Goal: Transaction & Acquisition: Purchase product/service

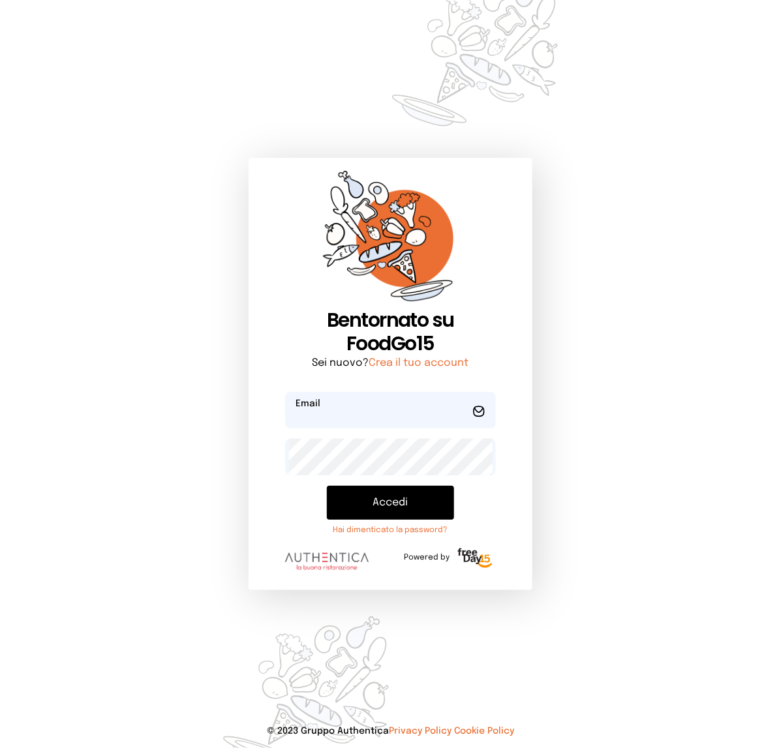
type input "**********"
drag, startPoint x: 89, startPoint y: 110, endPoint x: 383, endPoint y: 104, distance: 293.6
click at [348, 110] on div "**********" at bounding box center [390, 374] width 781 height 748
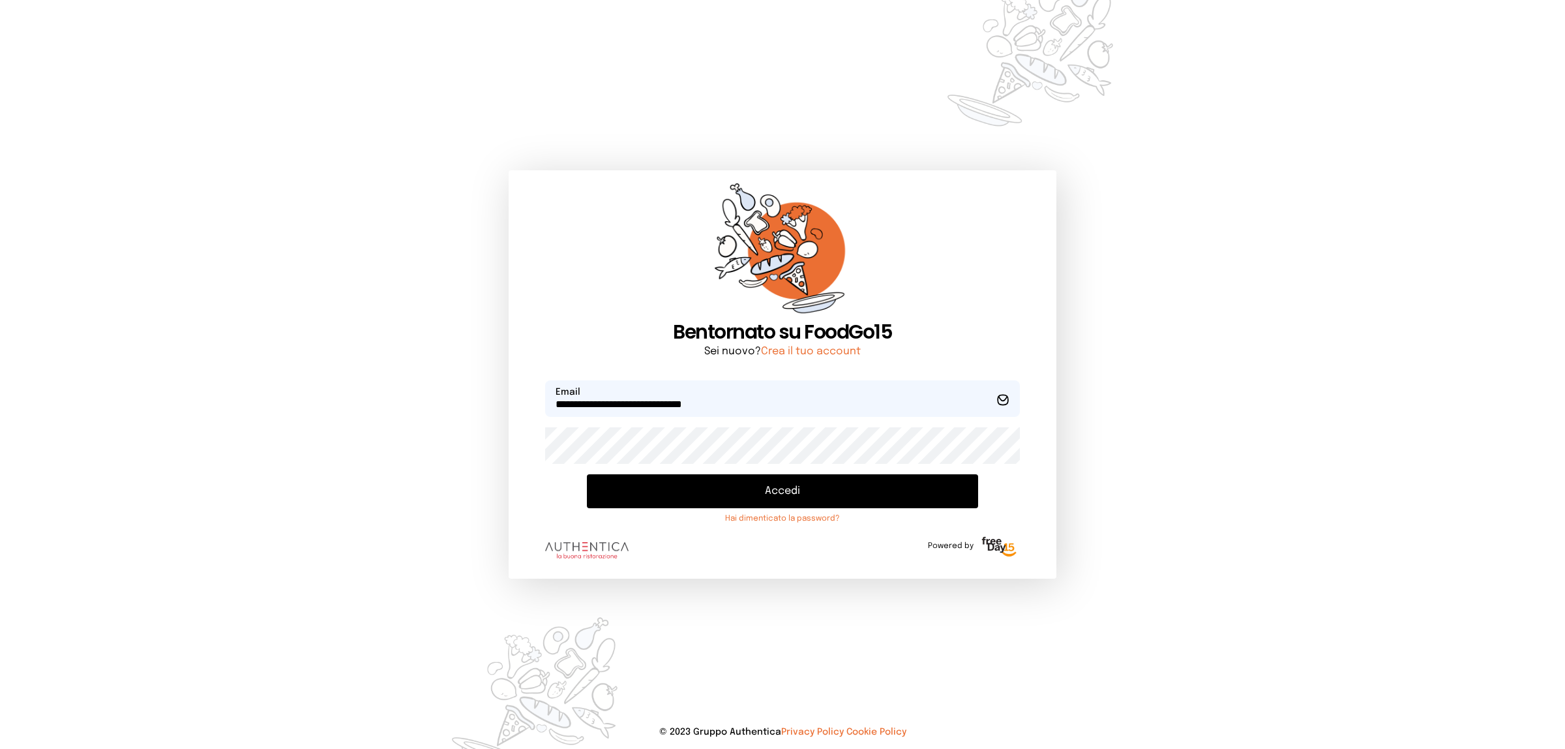
click at [770, 488] on button "Accedi" at bounding box center [782, 491] width 391 height 34
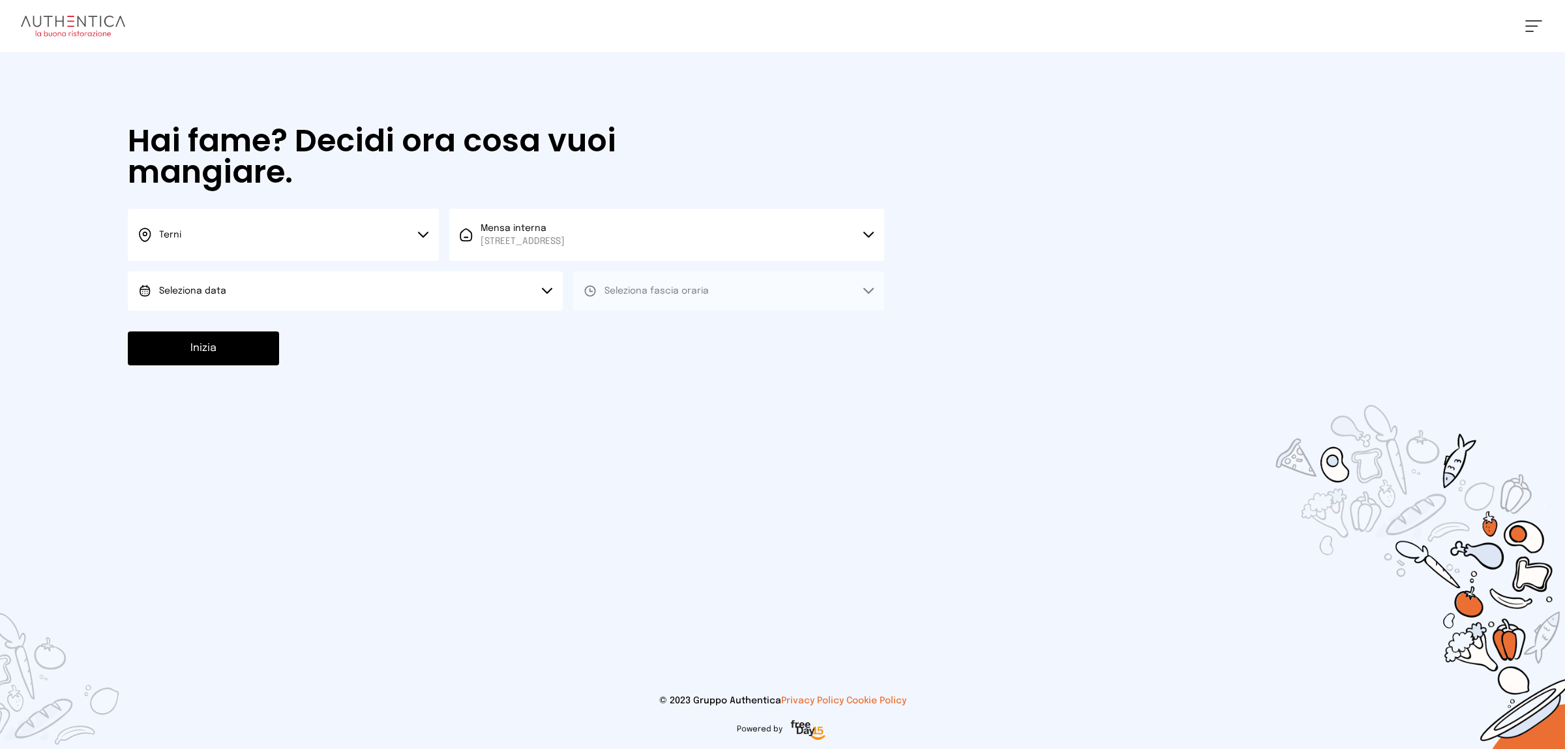
click at [542, 286] on button "Seleziona data" at bounding box center [345, 290] width 435 height 39
click at [412, 324] on li "Oggi, [DATE]" at bounding box center [345, 327] width 435 height 34
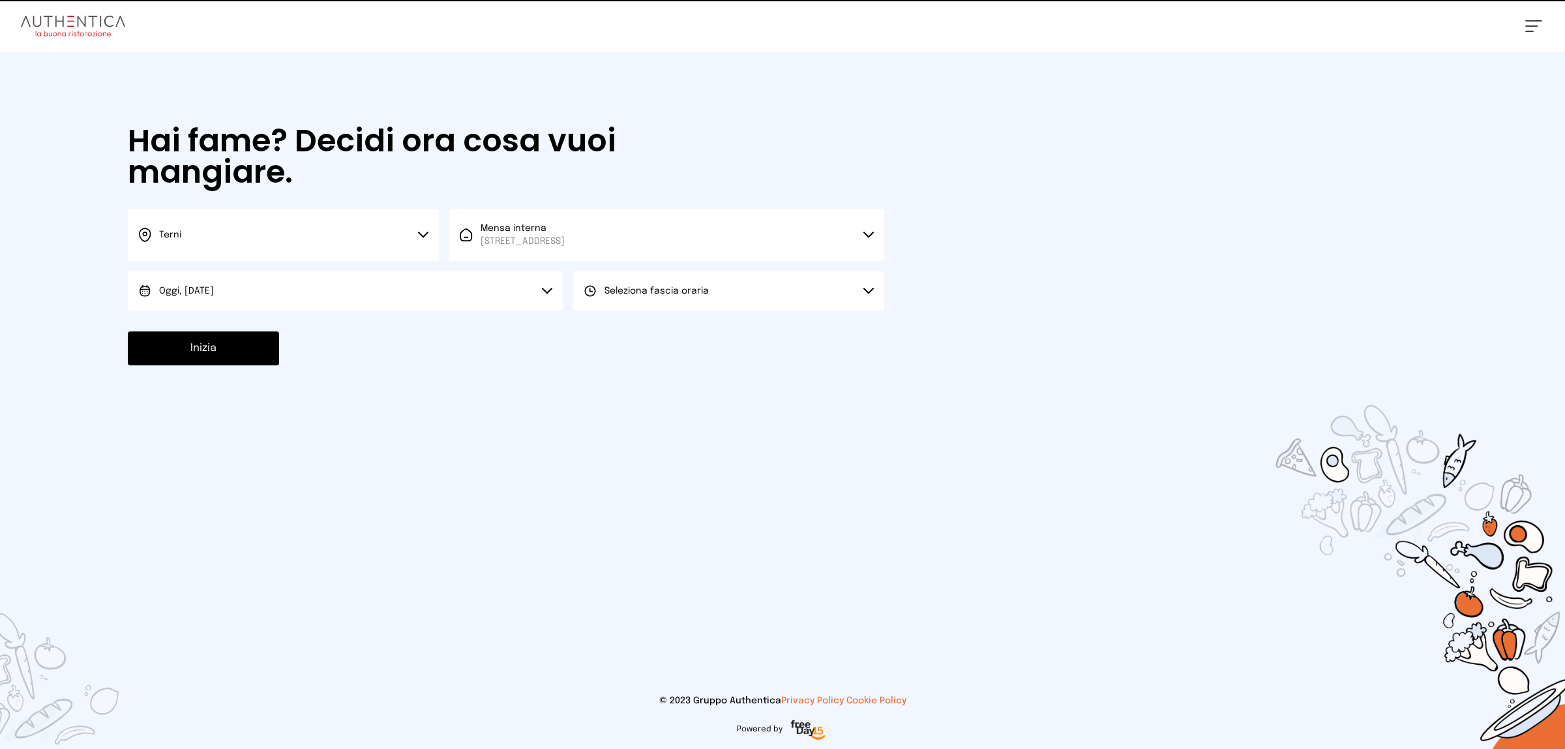
click at [637, 297] on button "Seleziona fascia oraria" at bounding box center [728, 290] width 311 height 39
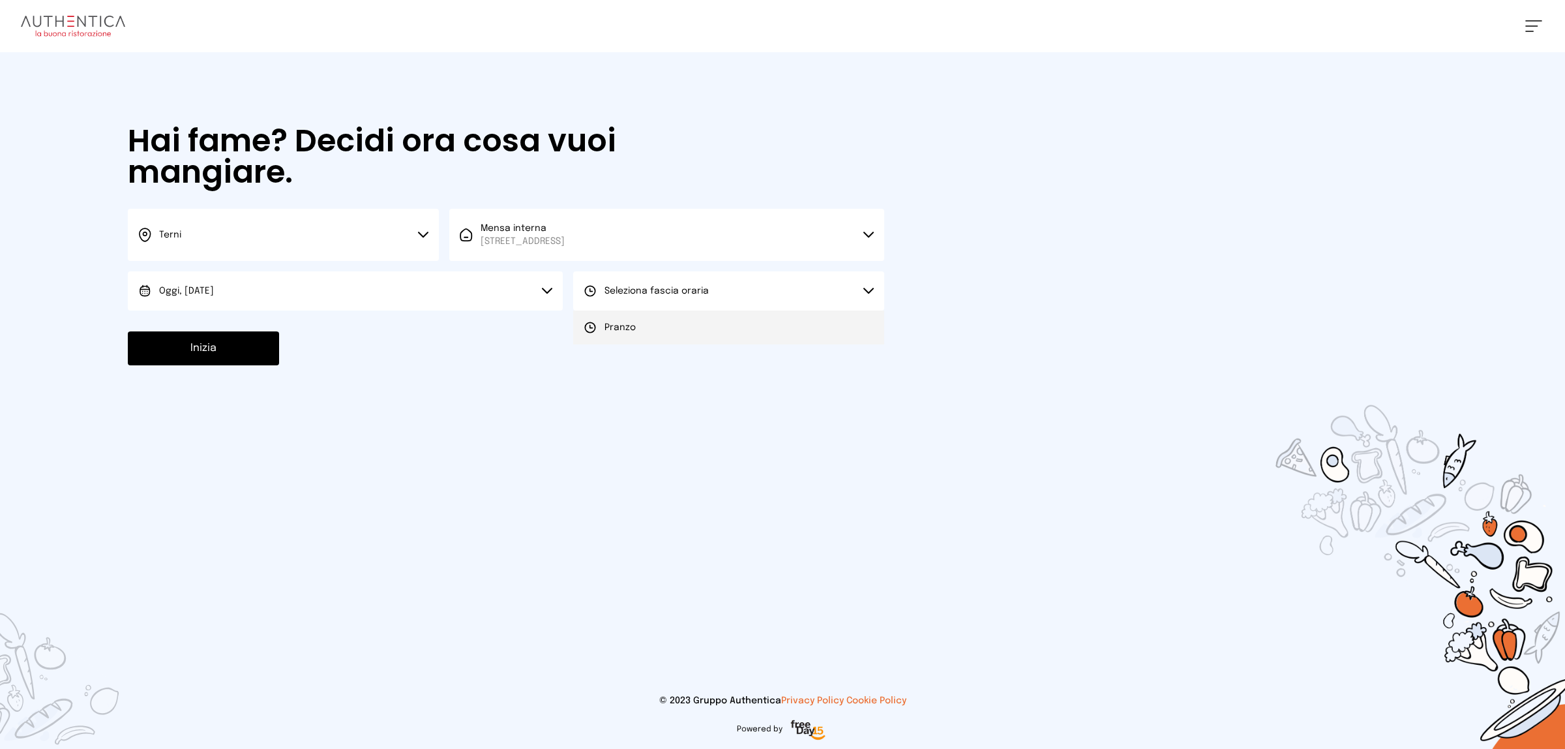
click at [638, 331] on li "Pranzo" at bounding box center [728, 327] width 311 height 34
click at [246, 353] on button "Inizia" at bounding box center [203, 348] width 151 height 34
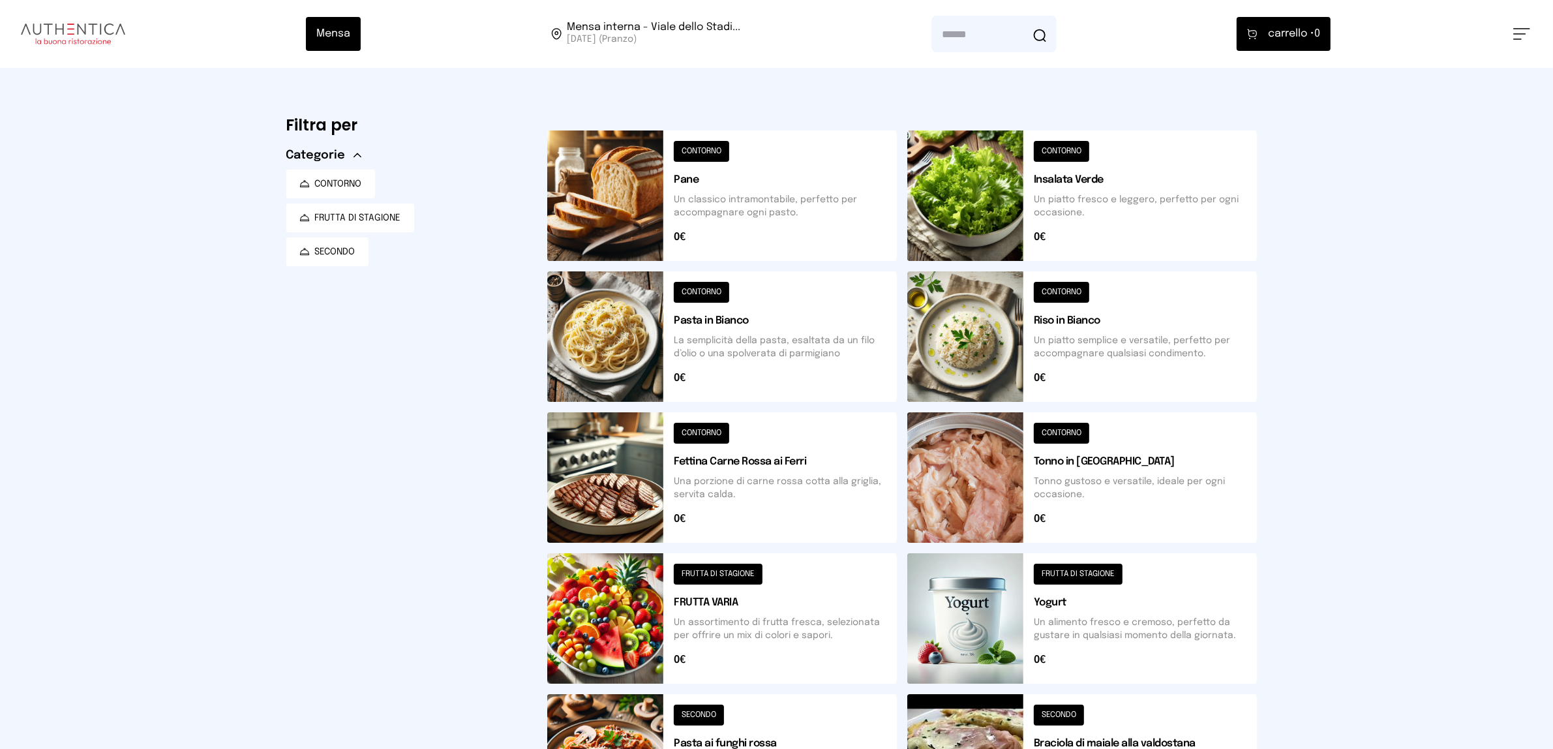
scroll to position [82, 0]
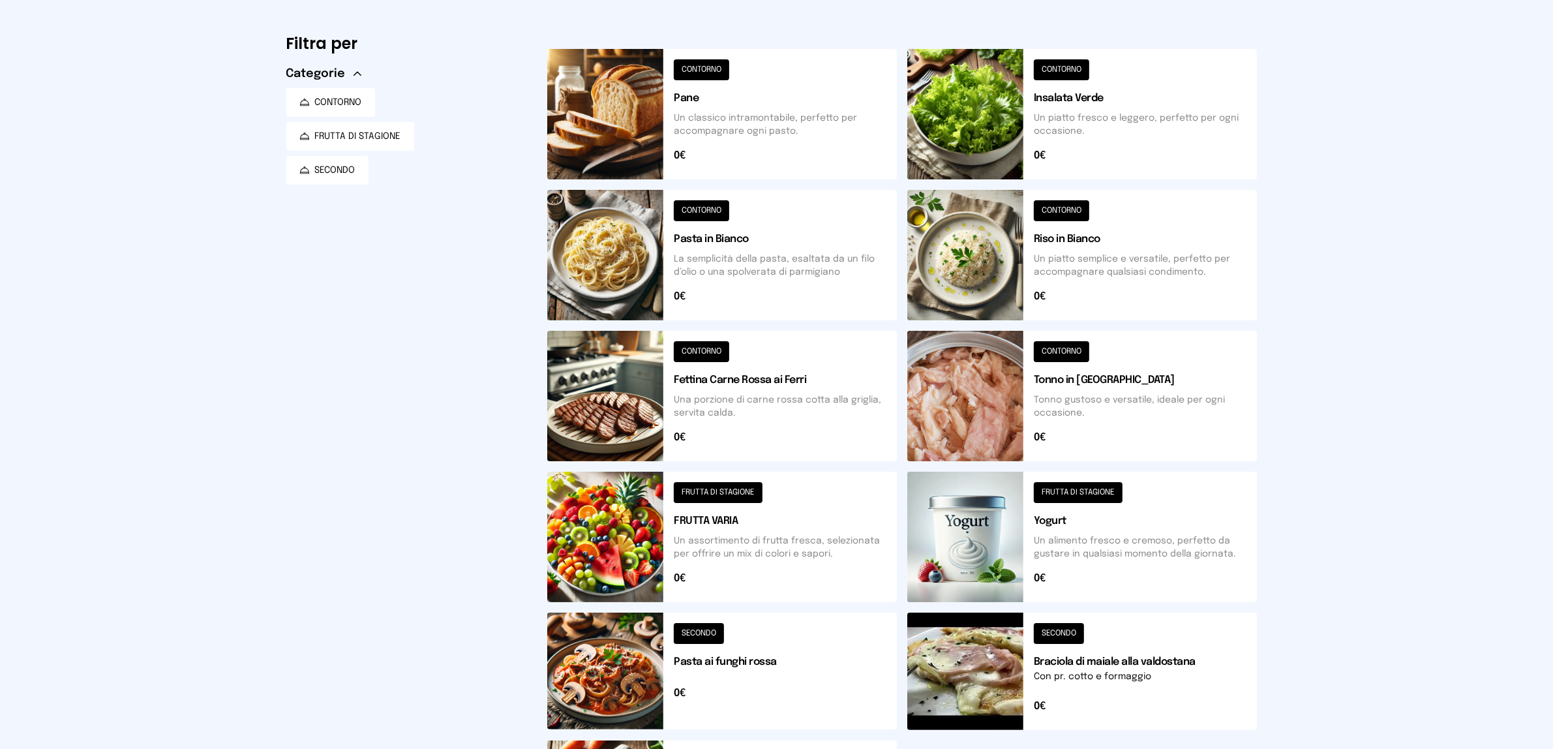
click at [1066, 385] on button at bounding box center [1082, 396] width 350 height 130
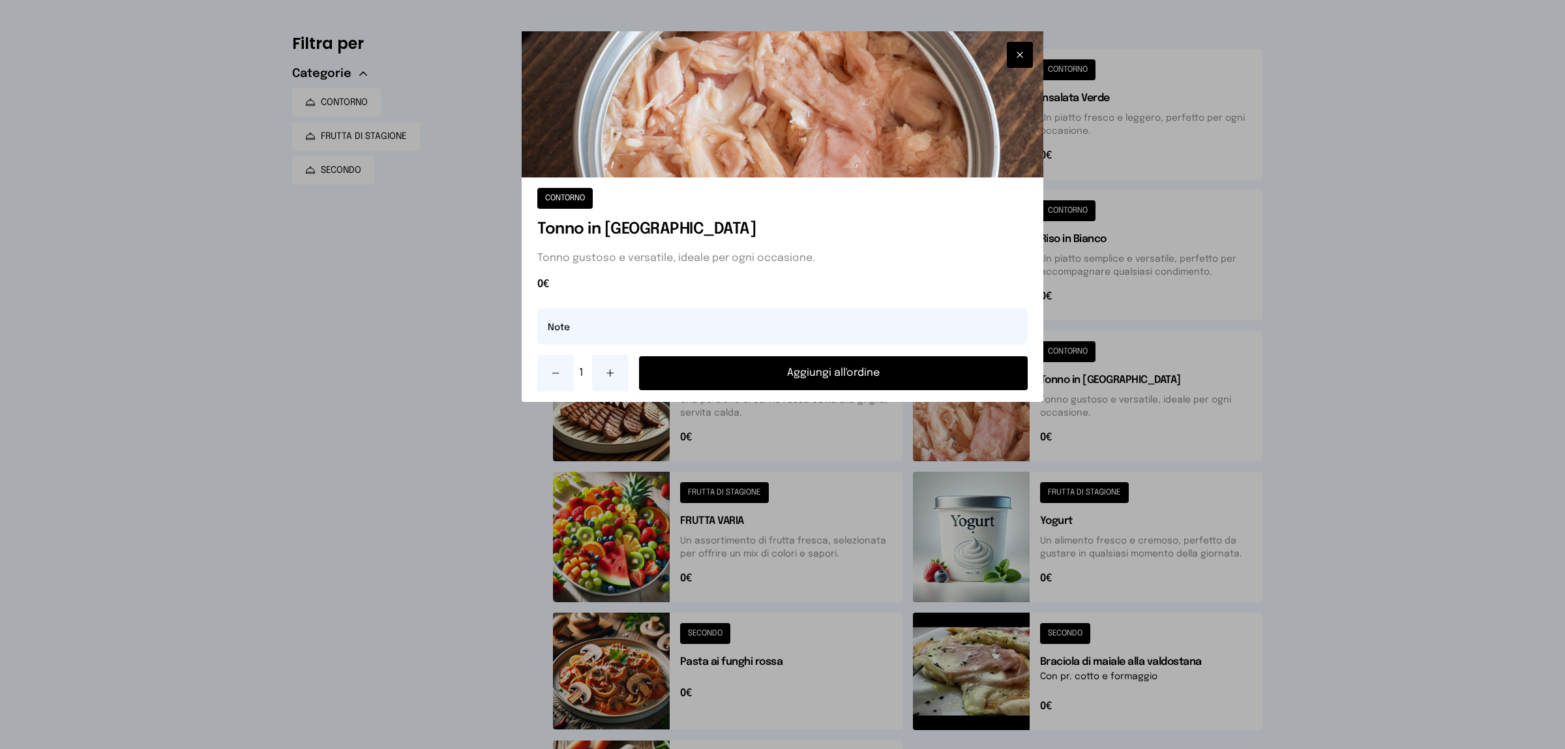
click at [962, 366] on button "Aggiungi all'ordine" at bounding box center [833, 373] width 389 height 34
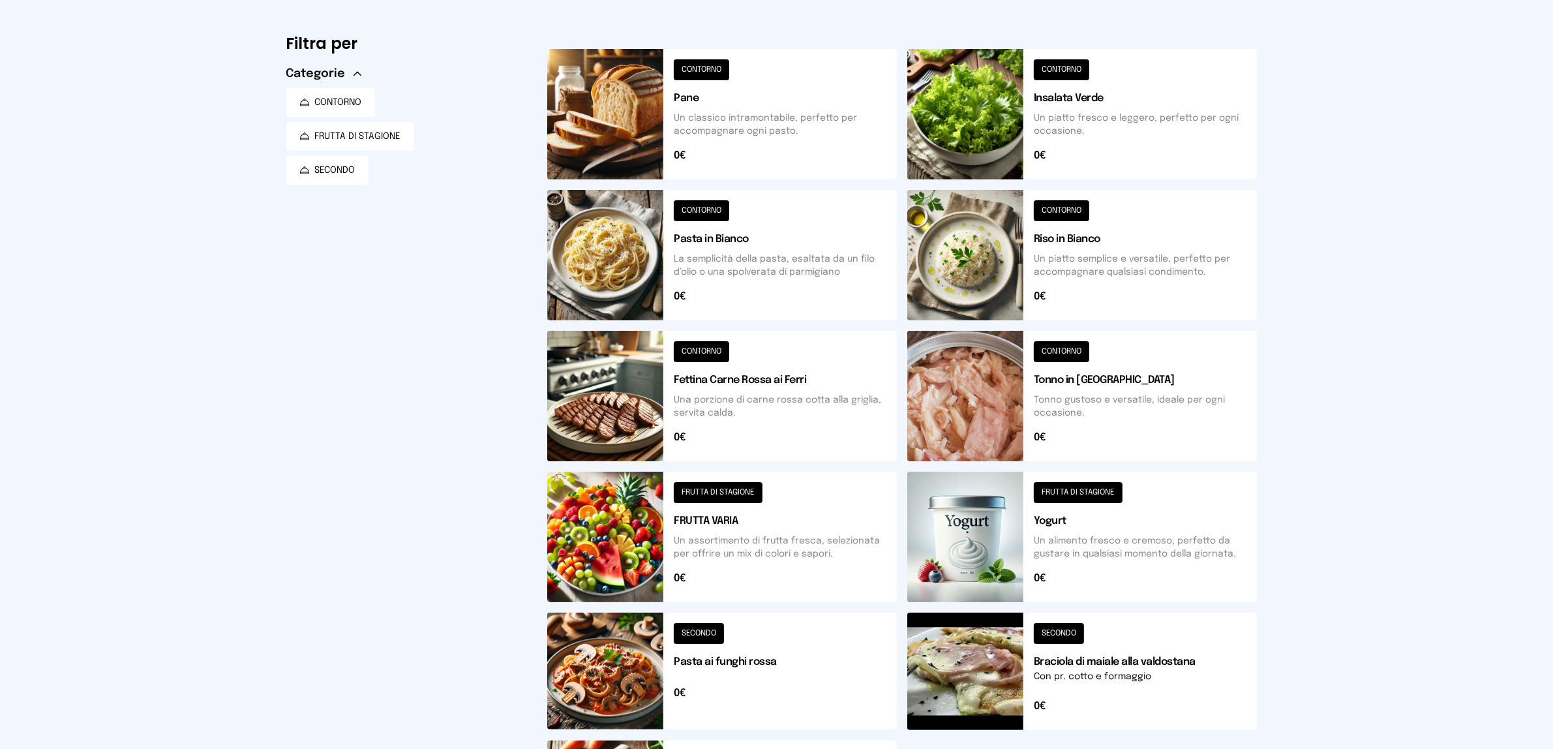
scroll to position [317, 0]
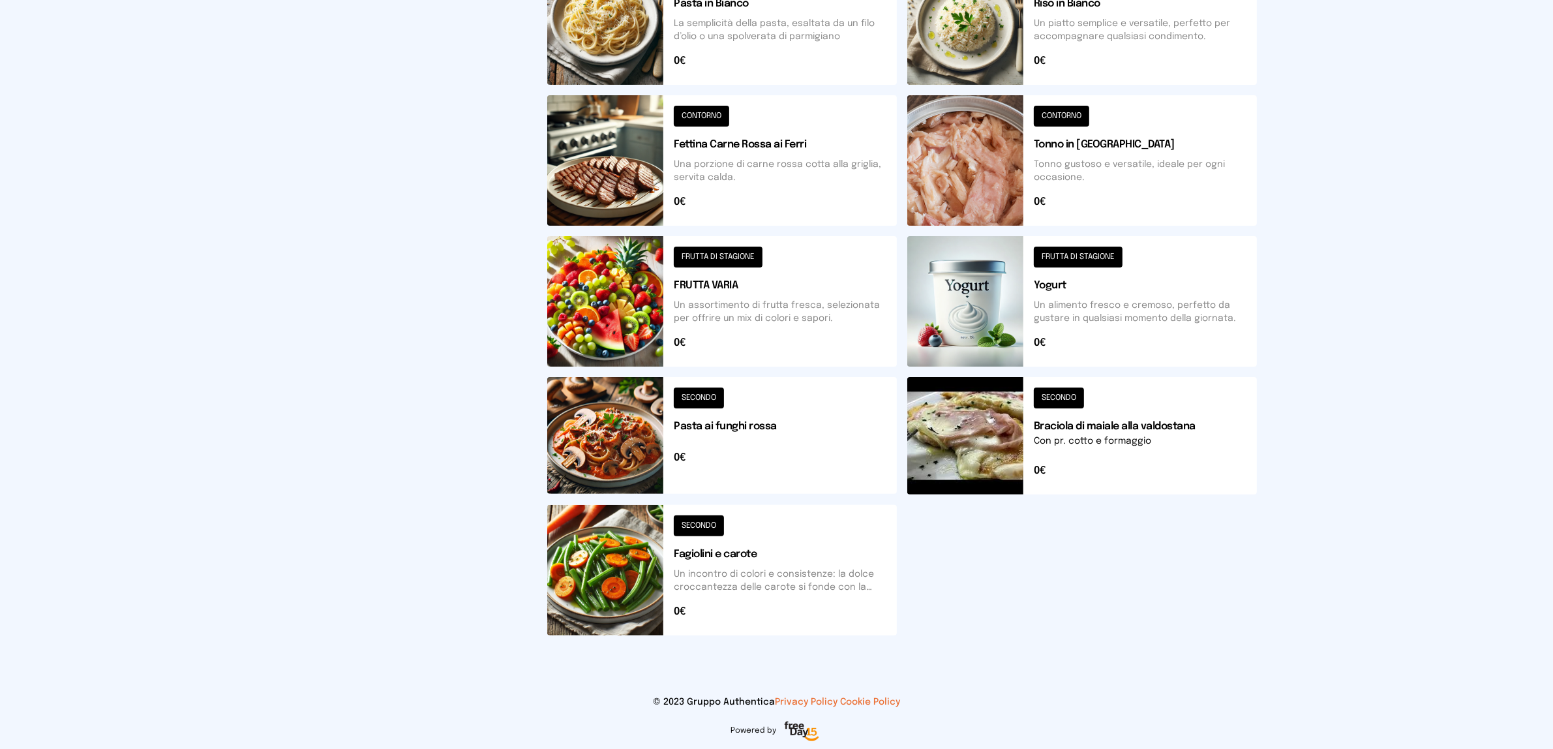
click at [830, 532] on button at bounding box center [722, 570] width 350 height 130
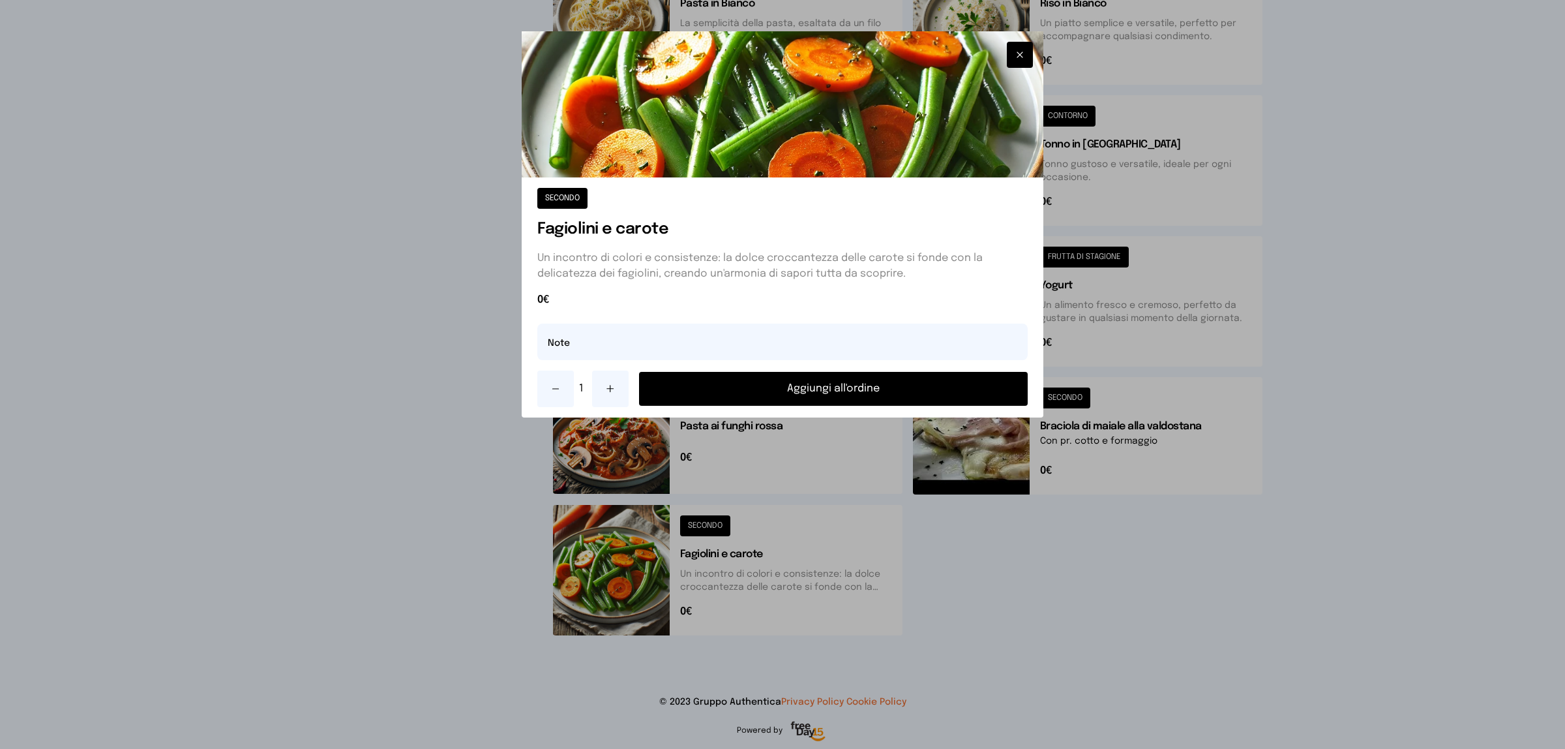
click at [845, 385] on button "Aggiungi all'ordine" at bounding box center [833, 389] width 389 height 34
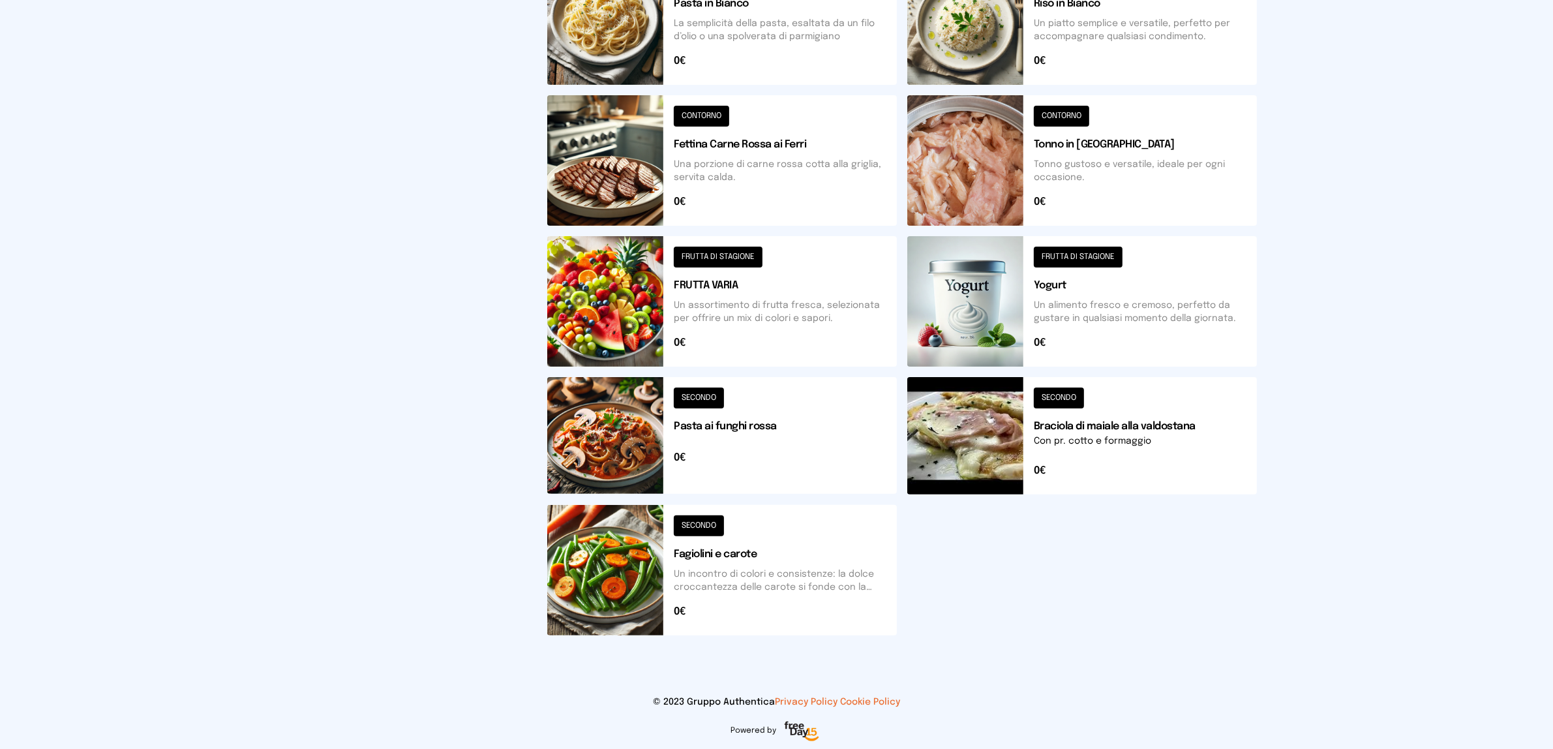
scroll to position [235, 0]
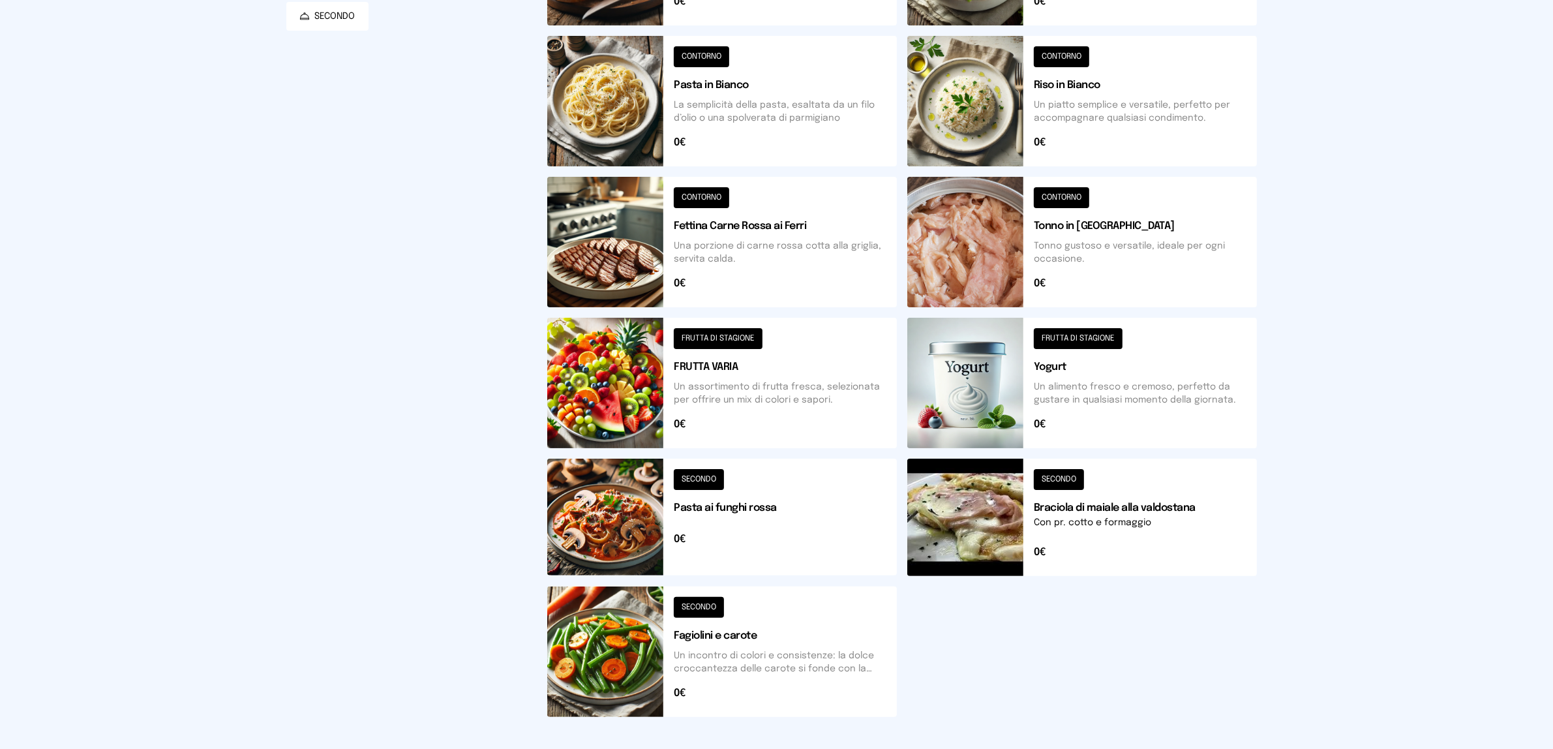
click at [1079, 119] on button at bounding box center [1082, 101] width 350 height 130
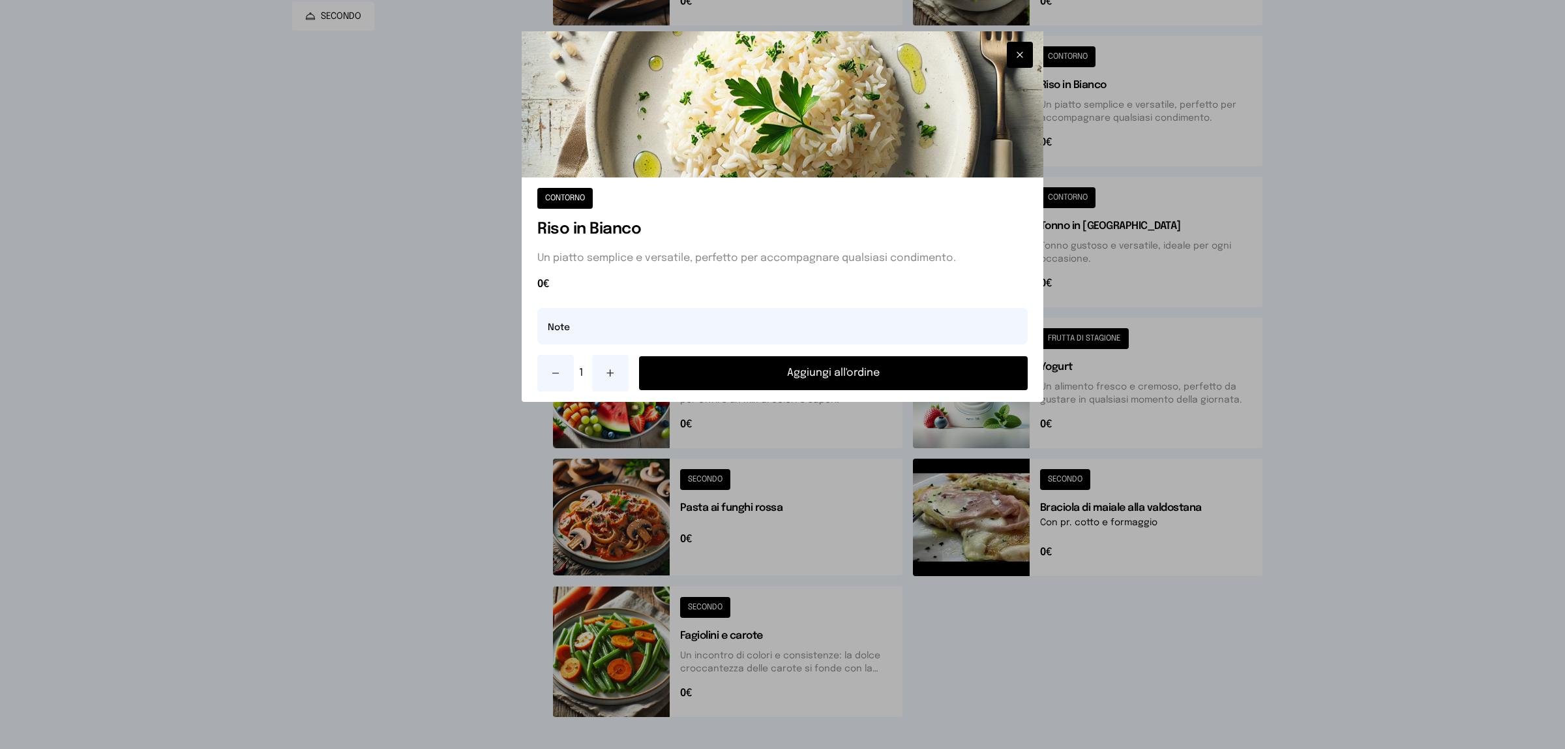
click at [800, 305] on div "CONTORNO Riso in Bianco Un piatto semplice e versatile, perfetto per accompagna…" at bounding box center [783, 289] width 522 height 224
click at [766, 323] on input "text" at bounding box center [782, 326] width 490 height 37
type input "**********"
click at [852, 364] on button "Aggiungi all'ordine" at bounding box center [833, 373] width 389 height 34
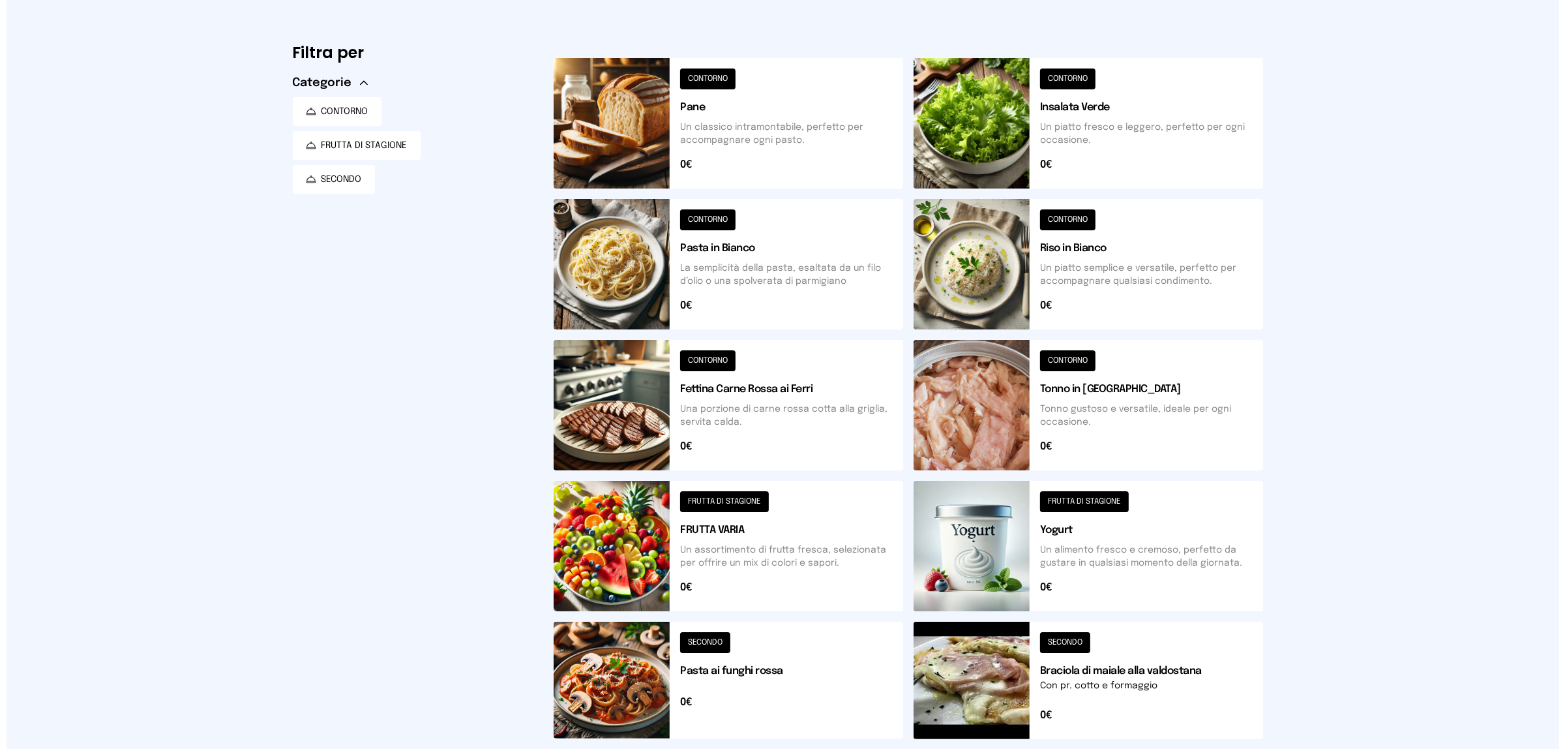
scroll to position [0, 0]
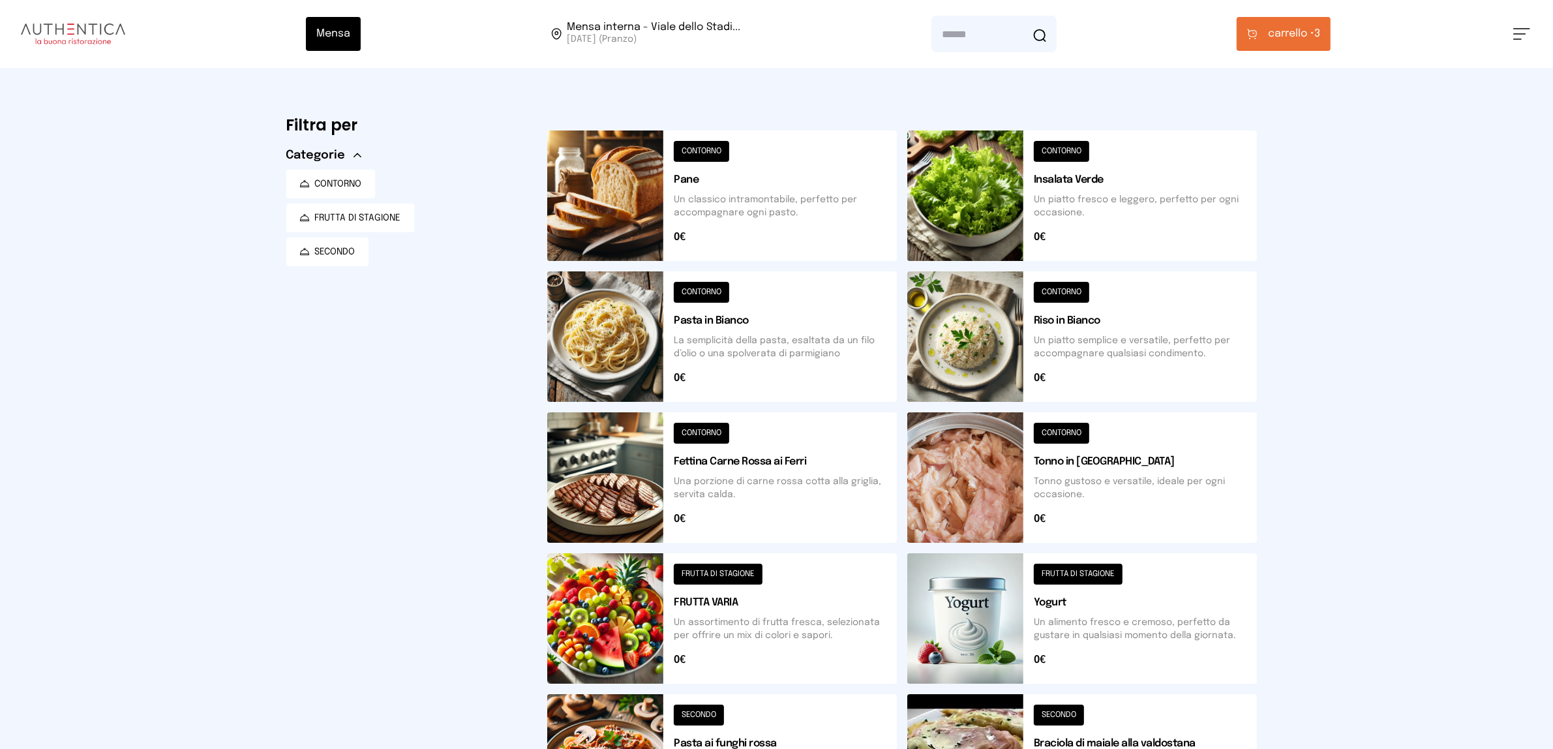
click at [1261, 35] on button "carrello • 3" at bounding box center [1284, 34] width 94 height 34
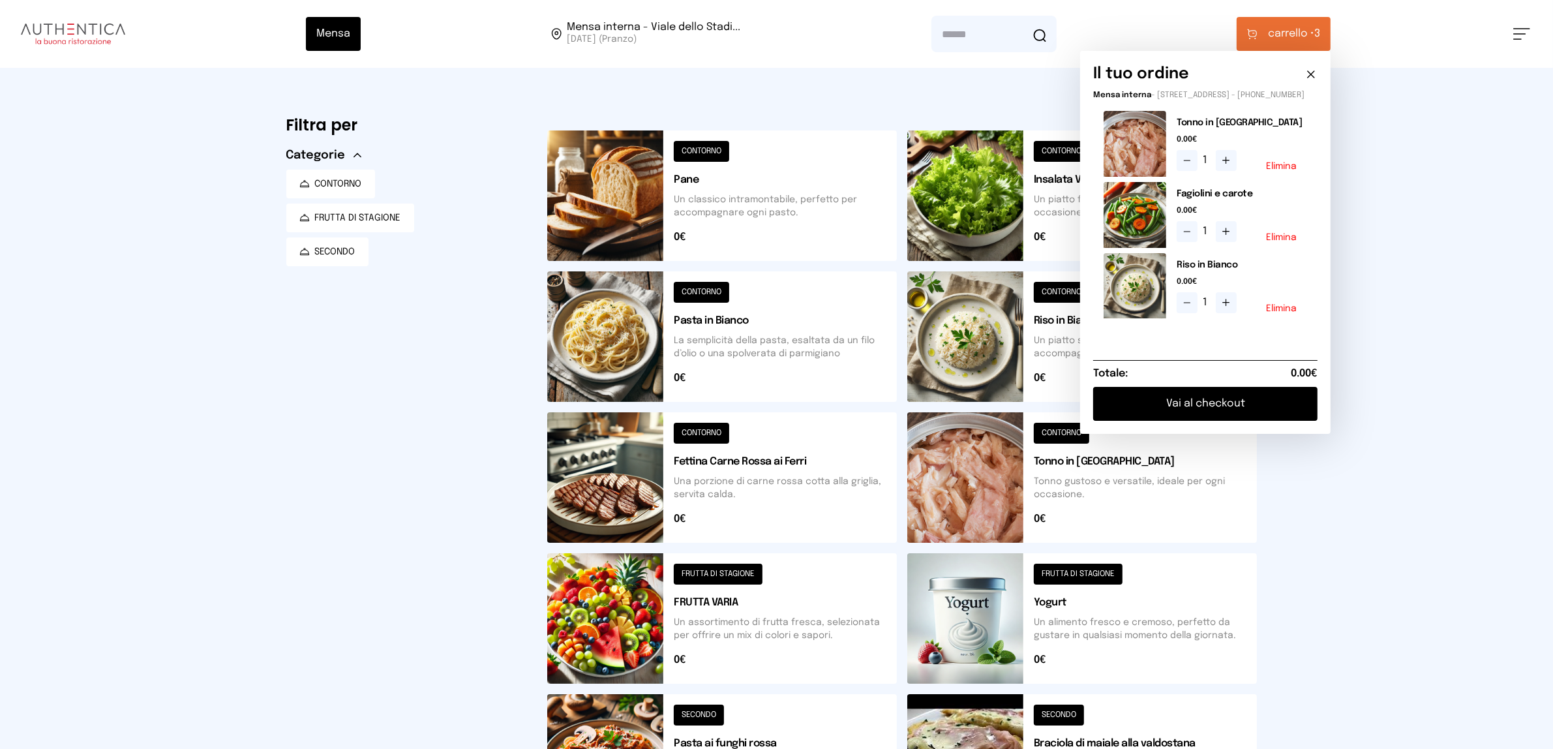
click at [1188, 412] on button "Vai al checkout" at bounding box center [1205, 404] width 224 height 34
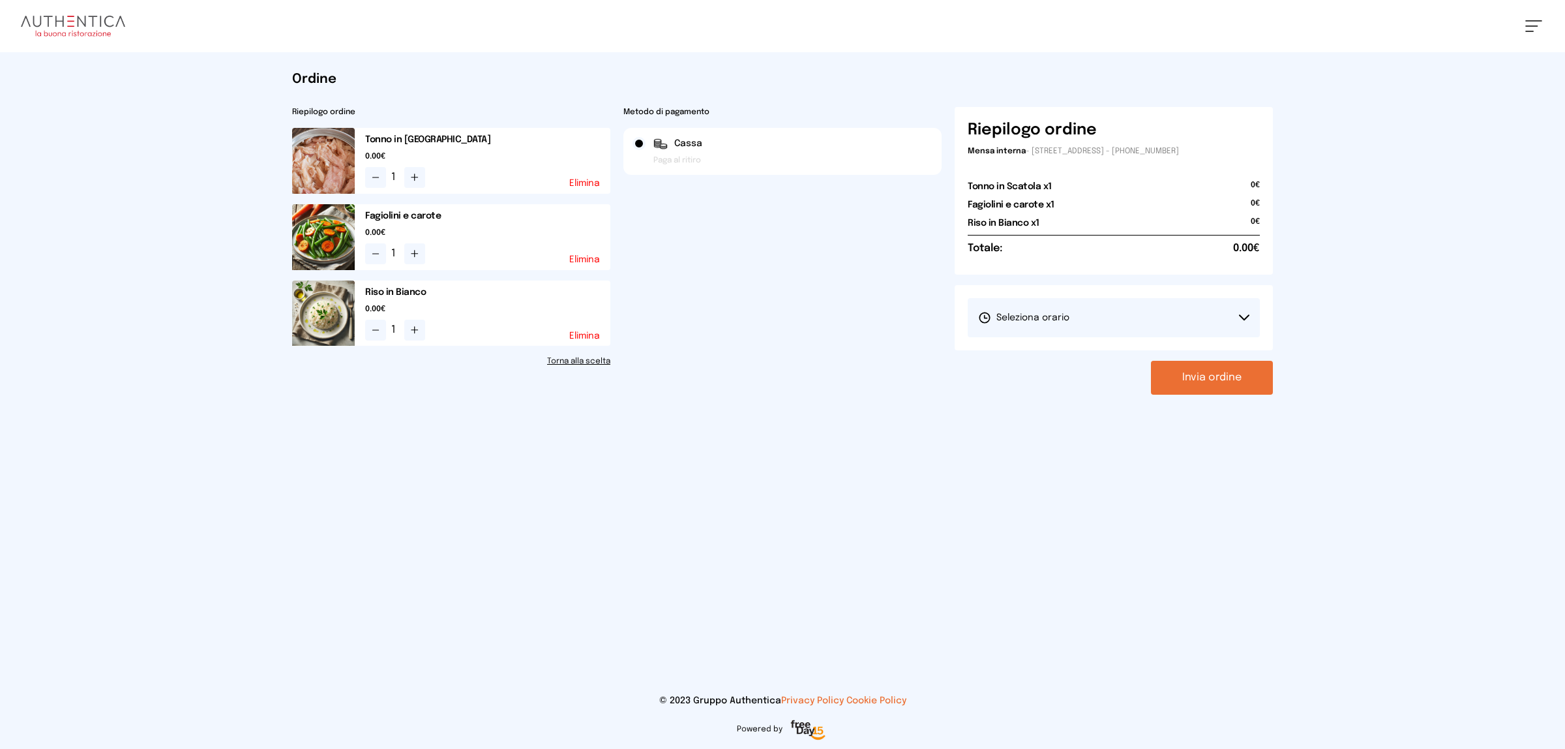
click at [1044, 325] on button "Seleziona orario" at bounding box center [1114, 317] width 292 height 39
click at [1029, 361] on li "1° Turno (13:00 - 15:00)" at bounding box center [1114, 354] width 292 height 34
click at [1194, 376] on button "Invia ordine" at bounding box center [1212, 378] width 122 height 34
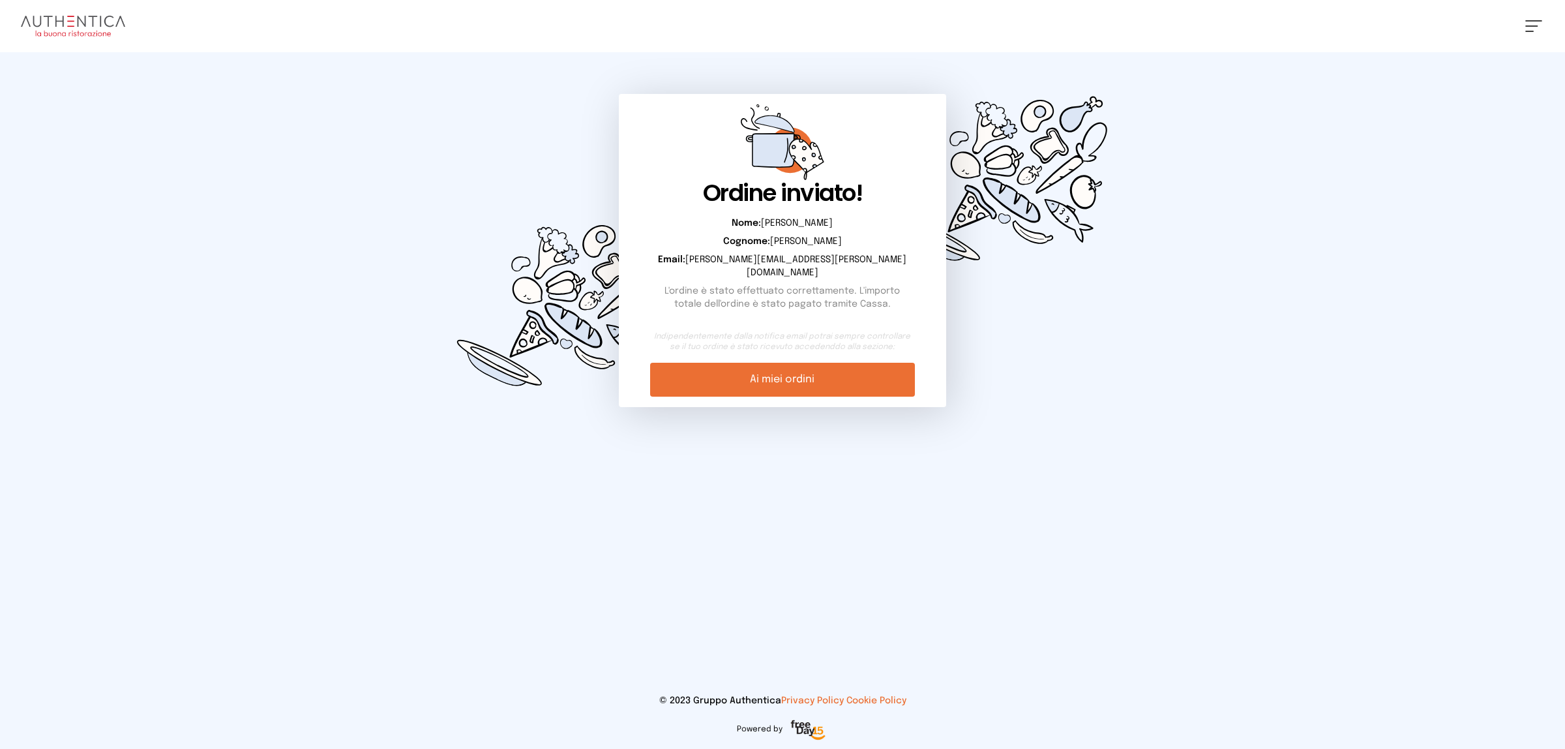
click at [1528, 27] on button at bounding box center [1534, 26] width 17 height 12
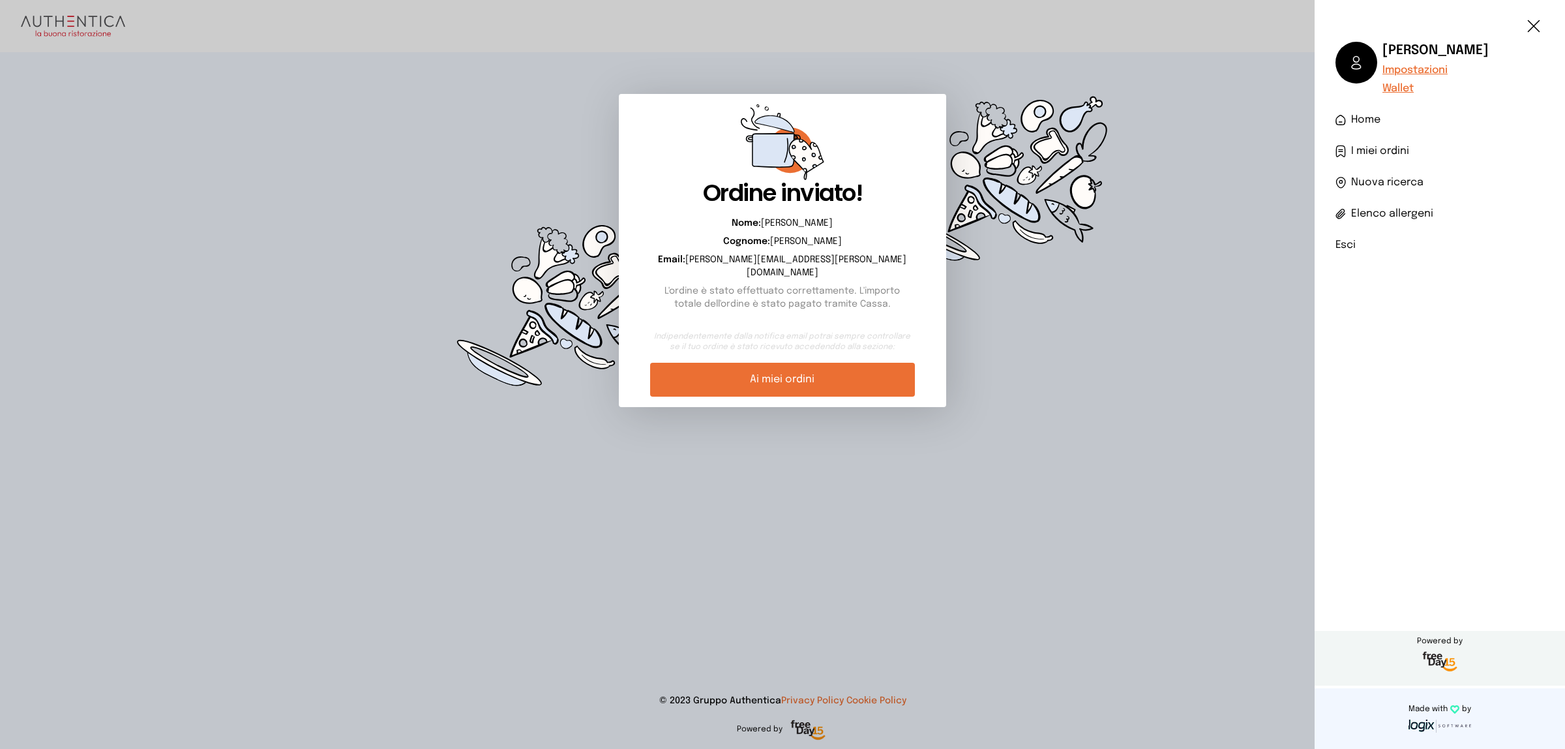
click at [1346, 245] on li "Esci" at bounding box center [1440, 245] width 209 height 16
